Goal: Task Accomplishment & Management: Manage account settings

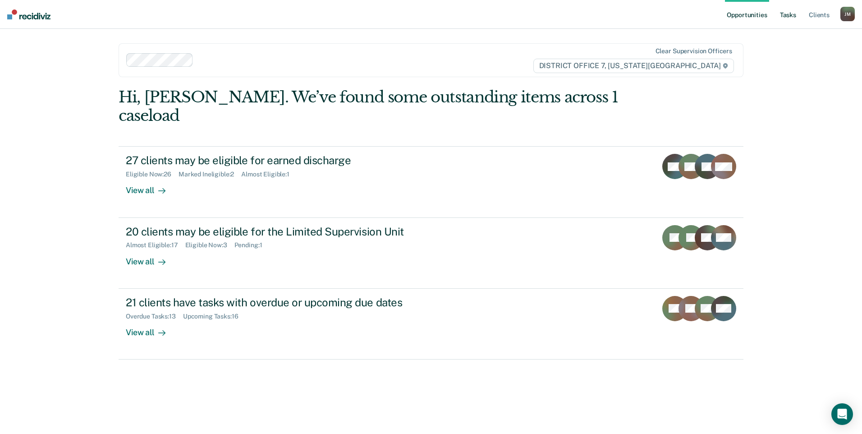
click at [790, 21] on link "Tasks" at bounding box center [788, 14] width 20 height 29
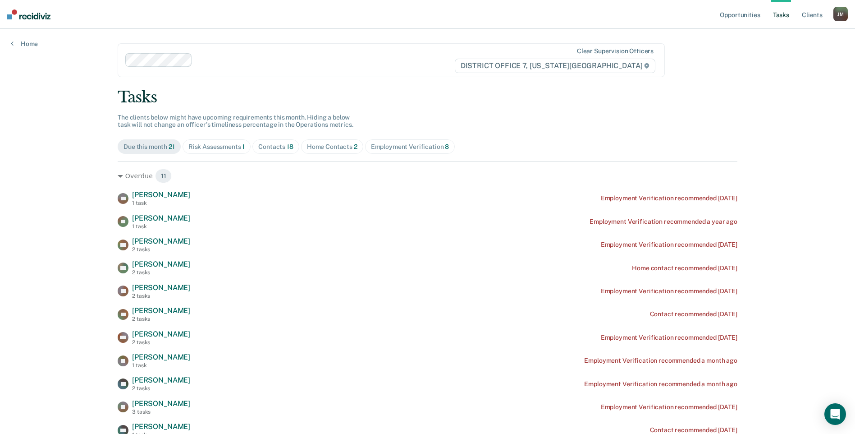
click at [288, 148] on span "18" at bounding box center [290, 146] width 7 height 7
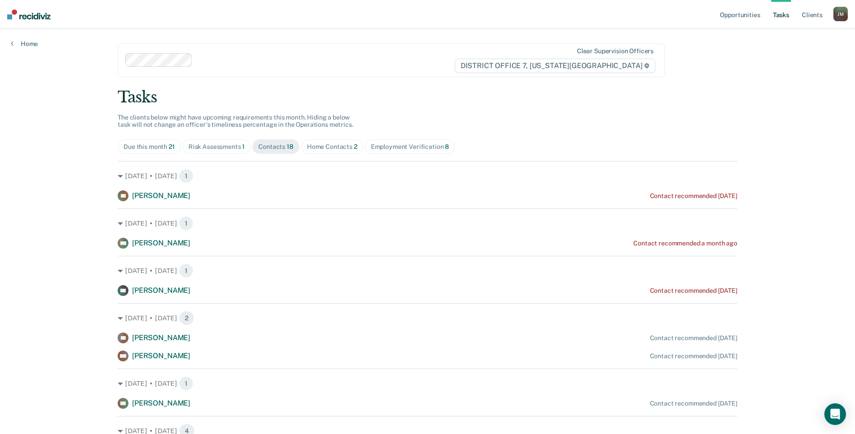
click at [340, 145] on div "Home Contacts 2" at bounding box center [332, 147] width 51 height 8
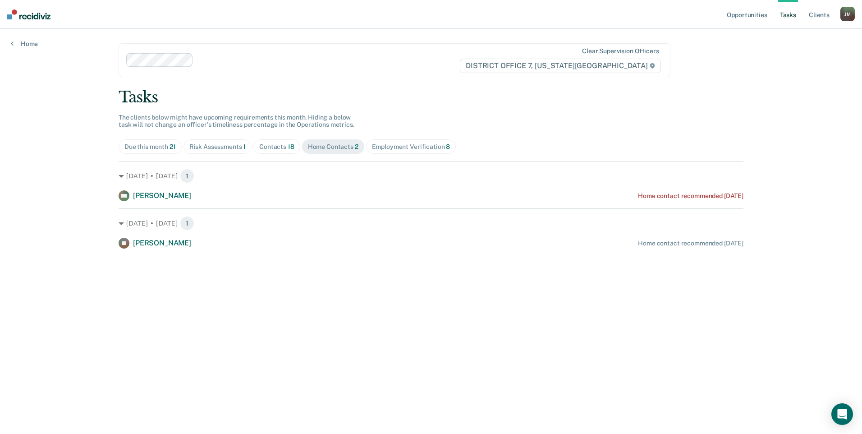
click at [278, 143] on div "Contacts 18" at bounding box center [276, 147] width 35 height 8
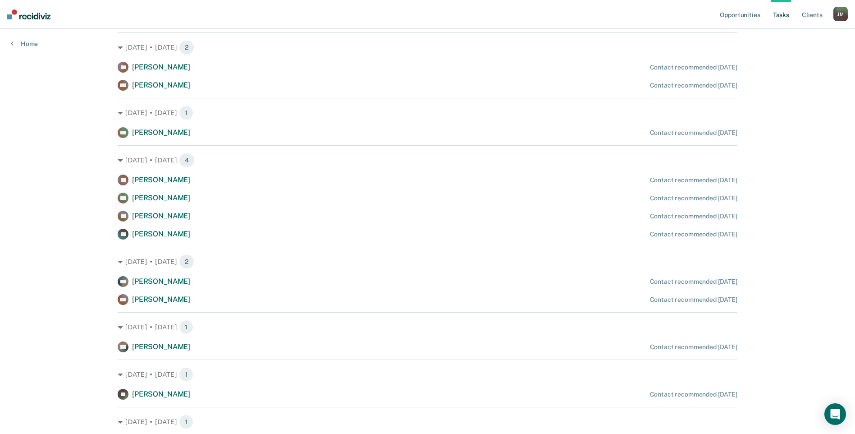
scroll to position [90, 0]
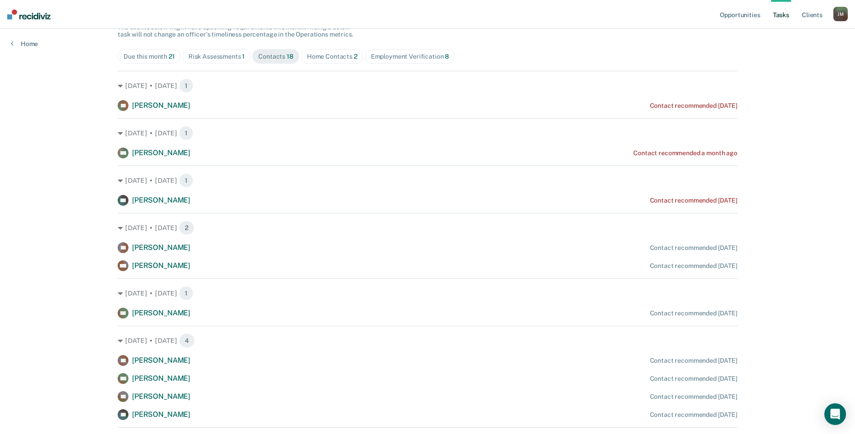
click at [322, 46] on div "Tasks The clients below might have upcoming requirements this month. Hiding a b…" at bounding box center [428, 384] width 620 height 772
click at [320, 53] on div "Home Contacts 2" at bounding box center [332, 57] width 51 height 8
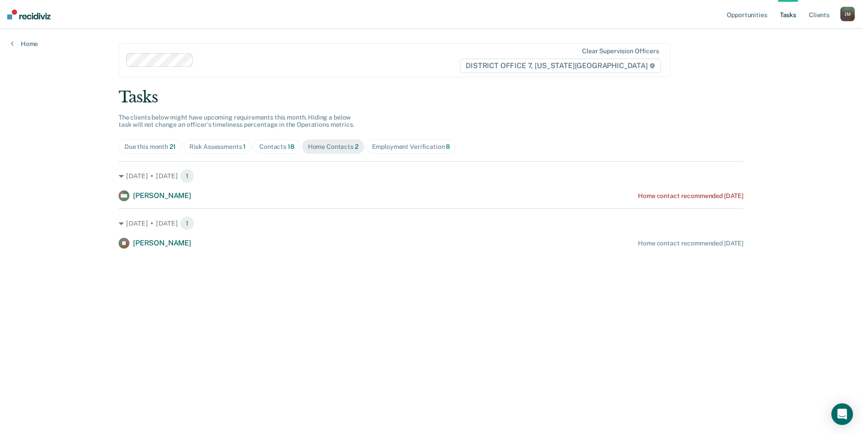
click at [202, 150] on div "Risk Assessments 1" at bounding box center [217, 147] width 57 height 8
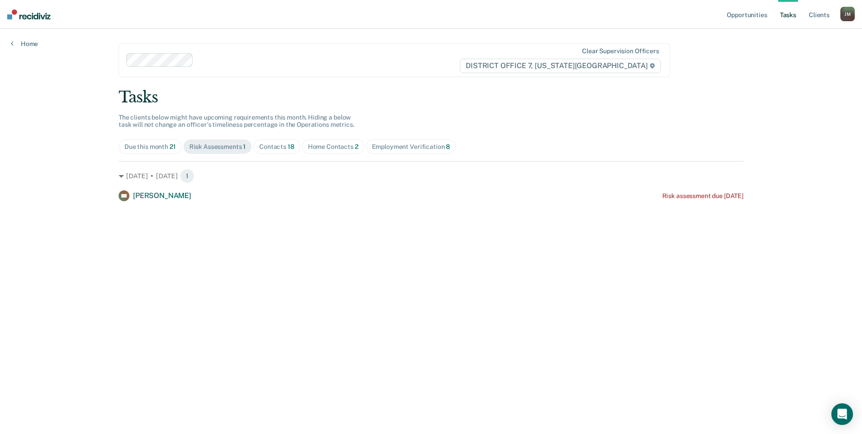
click at [268, 144] on div "Contacts 18" at bounding box center [276, 147] width 35 height 8
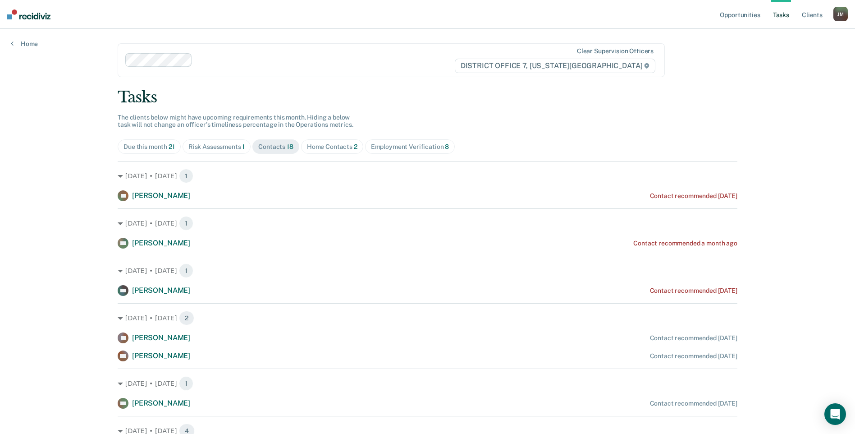
click at [136, 291] on span "[PERSON_NAME]" at bounding box center [161, 290] width 58 height 9
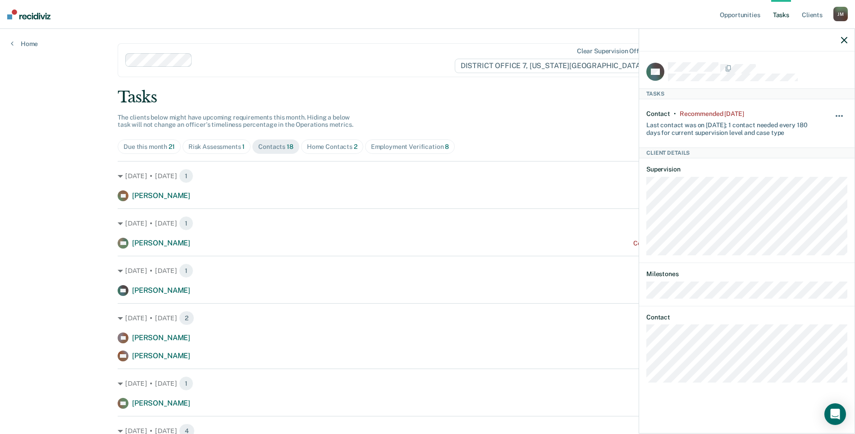
click at [833, 116] on button "button" at bounding box center [839, 120] width 15 height 14
drag, startPoint x: 813, startPoint y: 187, endPoint x: 784, endPoint y: 182, distance: 29.8
click at [784, 182] on button "90 days" at bounding box center [815, 188] width 65 height 14
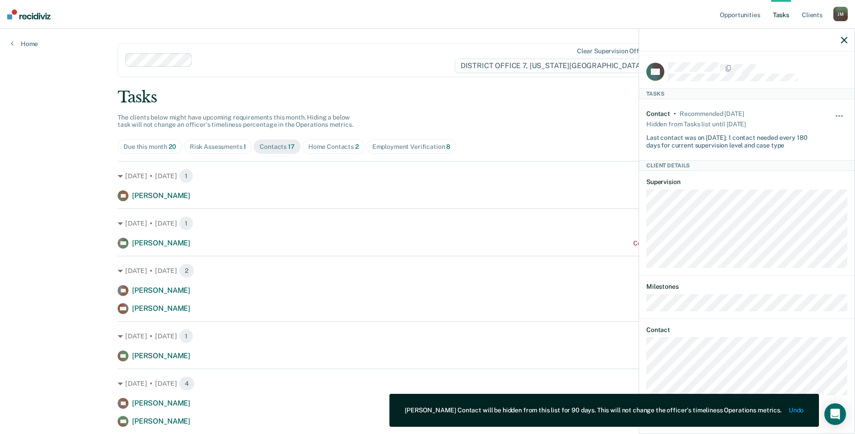
click at [842, 37] on button "button" at bounding box center [844, 40] width 6 height 8
